Goal: Check status: Check status

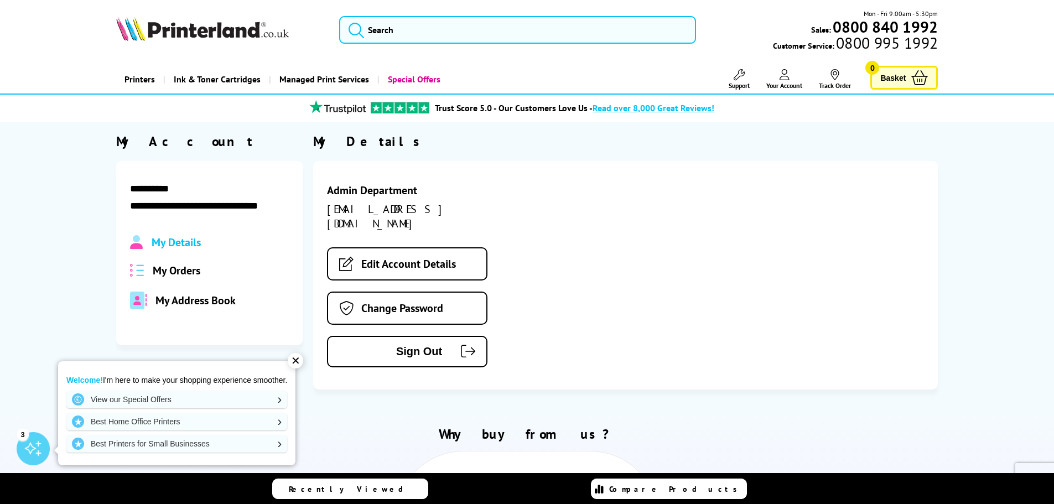
click at [173, 273] on span "My Orders" at bounding box center [177, 270] width 48 height 14
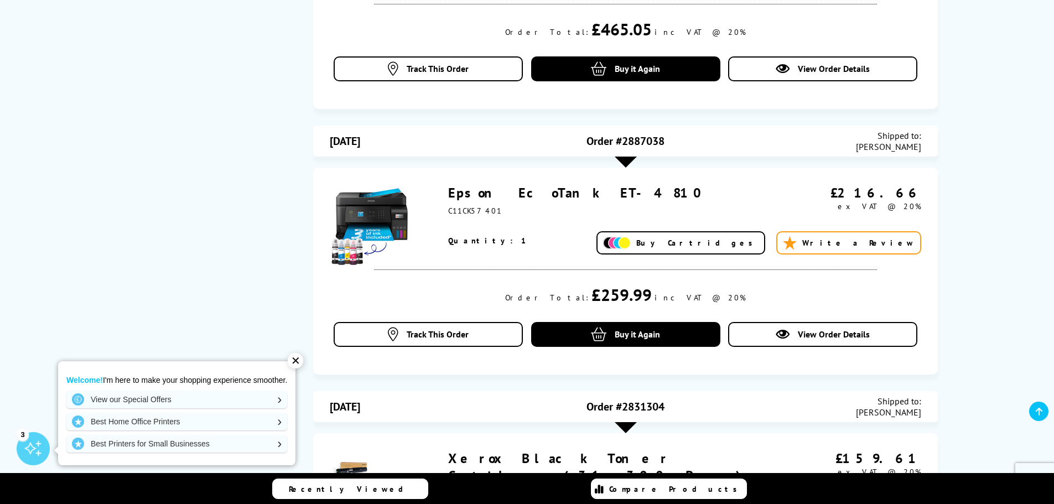
scroll to position [554, 0]
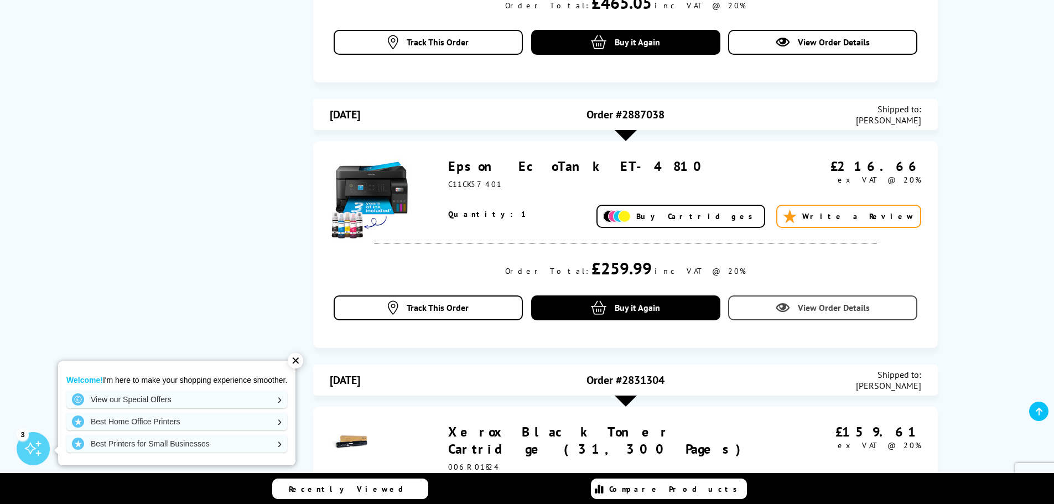
click at [848, 302] on span "View Order Details" at bounding box center [834, 307] width 72 height 11
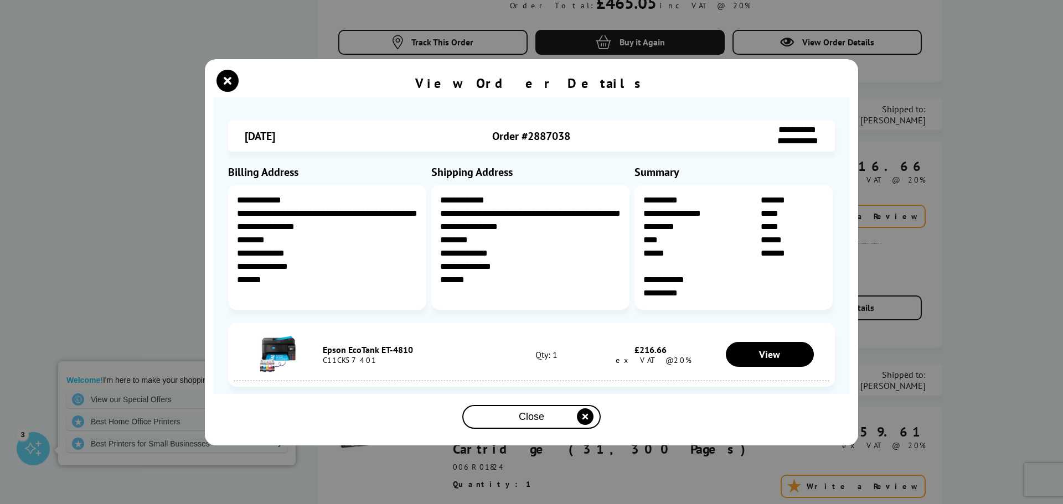
drag, startPoint x: 238, startPoint y: 136, endPoint x: 615, endPoint y: 140, distance: 377.0
click at [615, 140] on div "**********" at bounding box center [531, 136] width 607 height 31
copy div "[DATE] Order #2887038"
click at [972, 368] on div "**********" at bounding box center [531, 252] width 1063 height 504
click at [552, 418] on div "Close" at bounding box center [532, 417] width 130 height 20
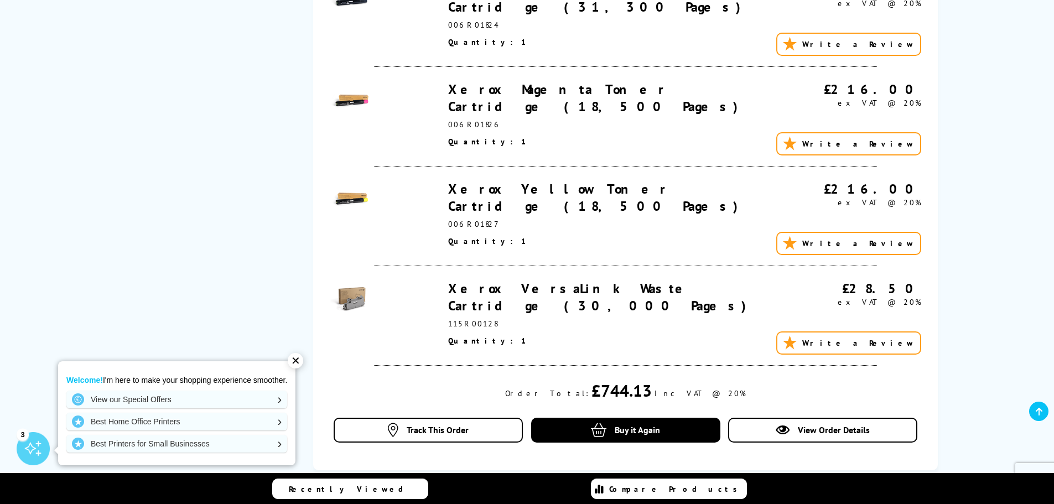
scroll to position [1199, 0]
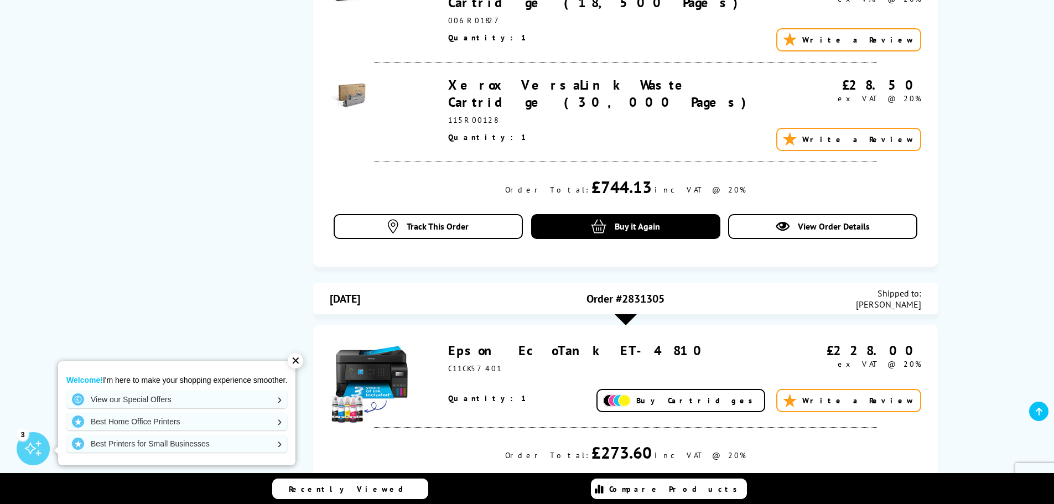
click at [396, 494] on link "Recently Viewed" at bounding box center [350, 489] width 156 height 20
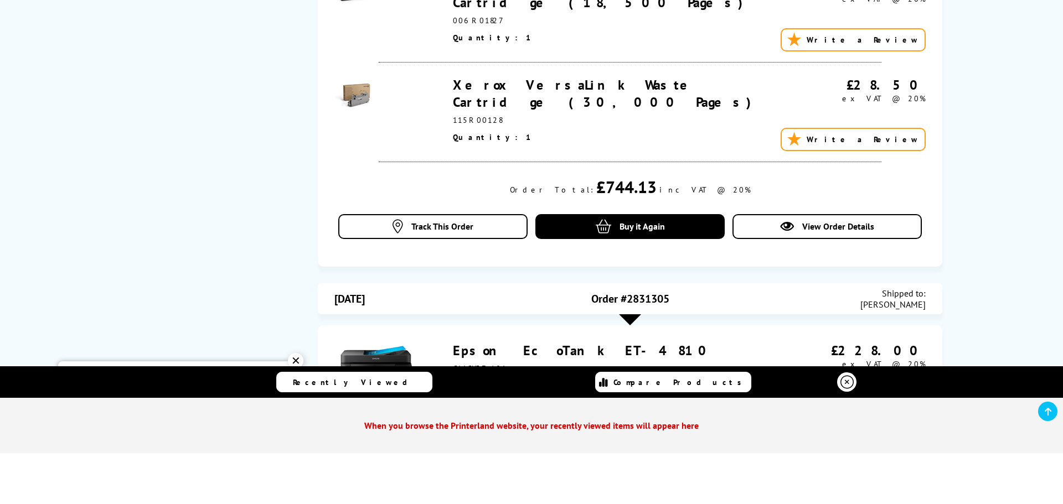
click at [845, 384] on icon at bounding box center [846, 382] width 13 height 13
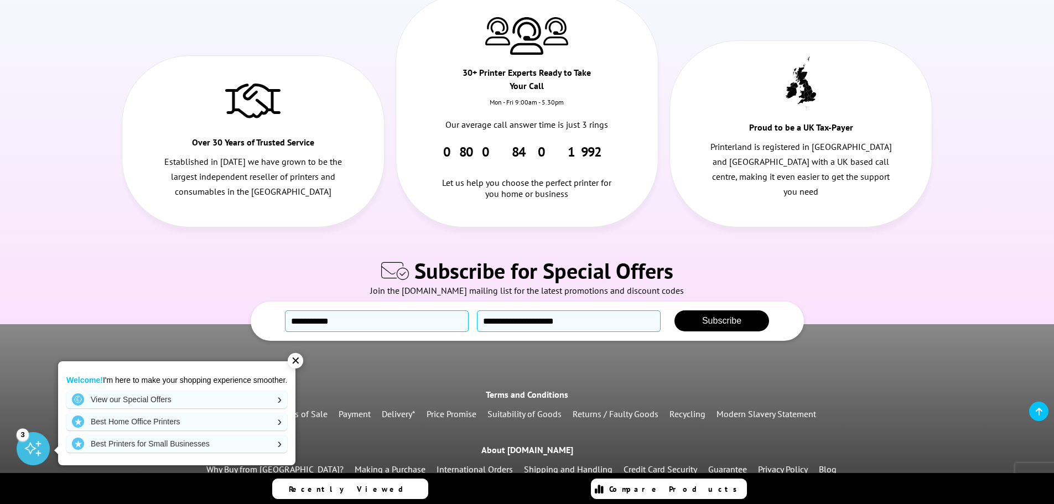
scroll to position [2191, 0]
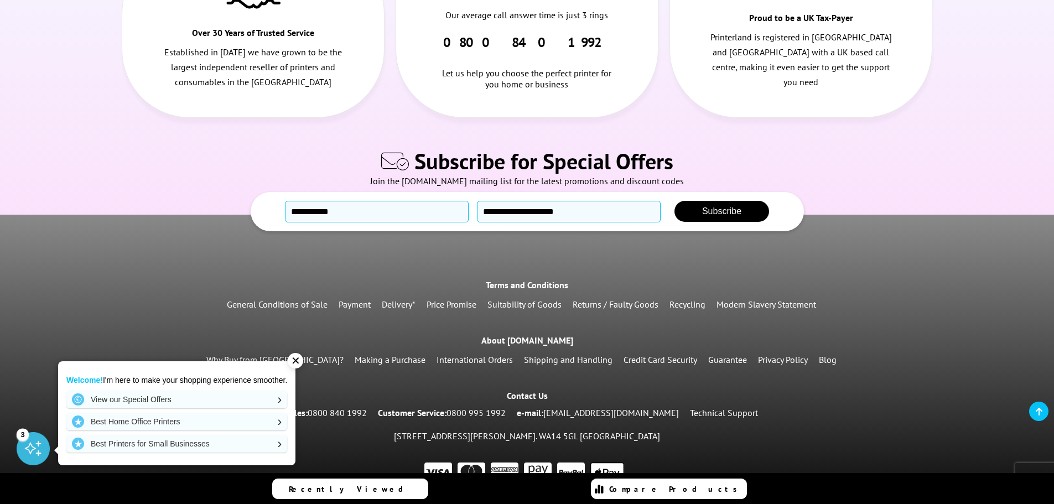
click at [604, 407] on link "[EMAIL_ADDRESS][DOMAIN_NAME]" at bounding box center [612, 412] width 136 height 11
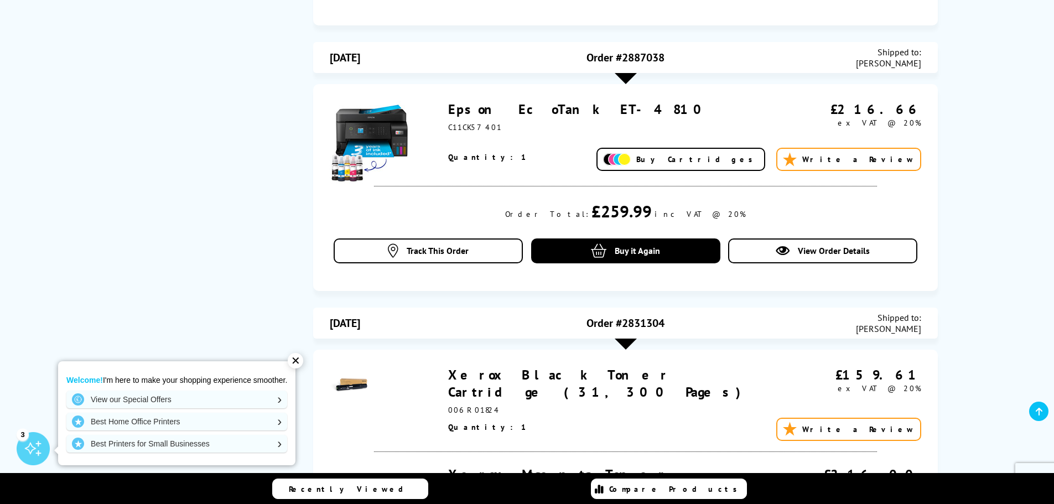
scroll to position [530, 0]
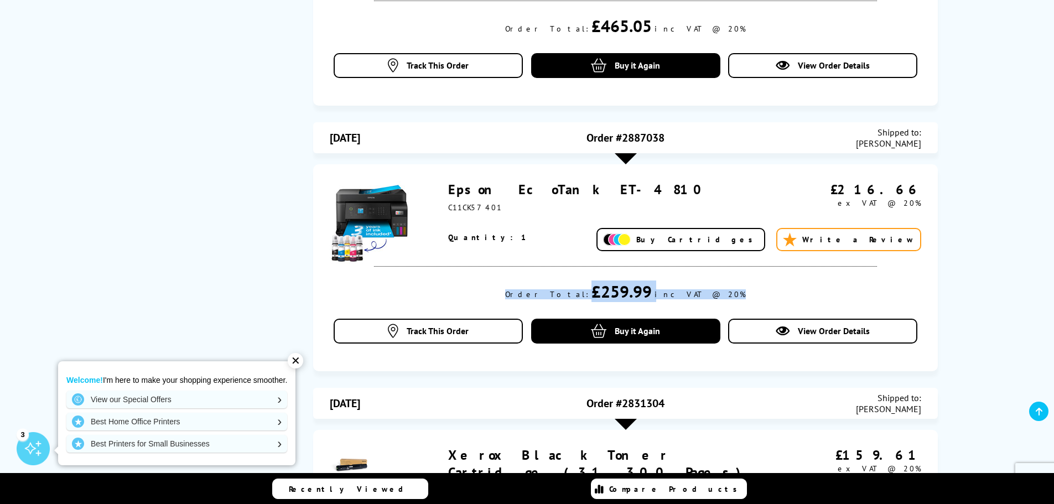
drag, startPoint x: 549, startPoint y: 266, endPoint x: 712, endPoint y: 271, distance: 163.4
click at [712, 281] on div "Order Total: £259.99 inc VAT @ 20%" at bounding box center [626, 292] width 592 height 22
copy div "Order Total: £259.99 inc VAT @ 20%"
